Goal: Task Accomplishment & Management: Use online tool/utility

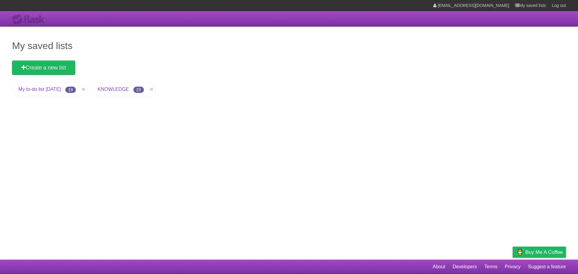
click at [54, 88] on link "My to-do list [DATE]" at bounding box center [39, 89] width 42 height 5
click at [123, 91] on link "KNOWLEDGE" at bounding box center [113, 89] width 31 height 5
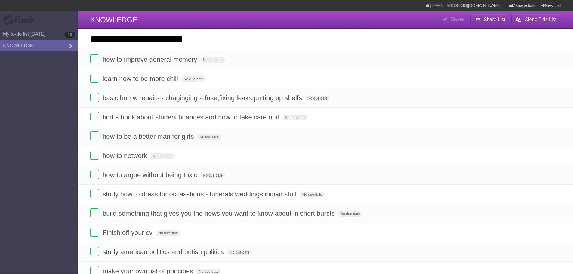
type input "**********"
click input "*********" at bounding box center [0, 0] width 0 height 0
